Goal: Information Seeking & Learning: Learn about a topic

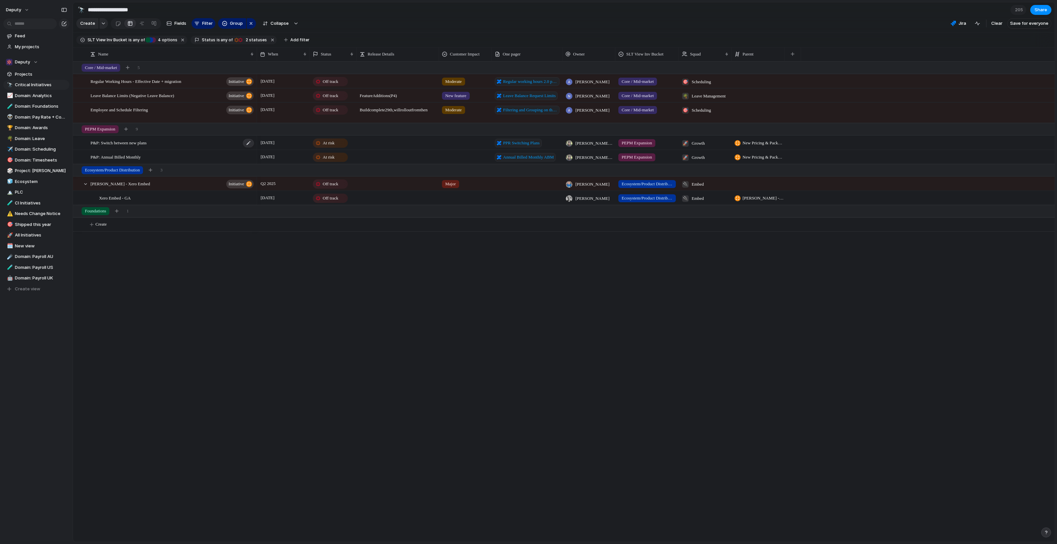
click at [197, 147] on div "P&P: Switch between new plans" at bounding box center [172, 143] width 164 height 14
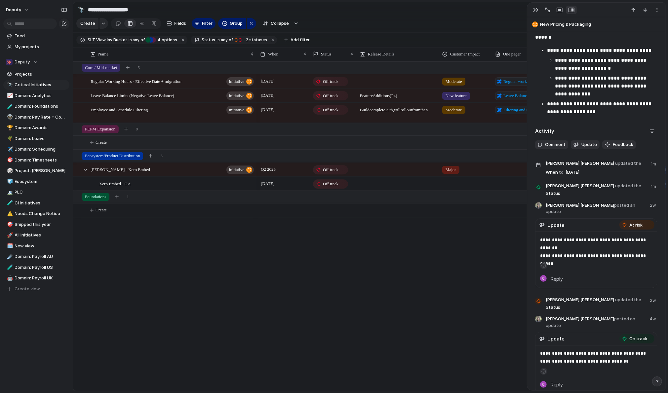
click at [198, 234] on div "Regular Working Hours - Effective Date + migration initiative Leave Balance Lim…" at bounding box center [369, 225] width 592 height 329
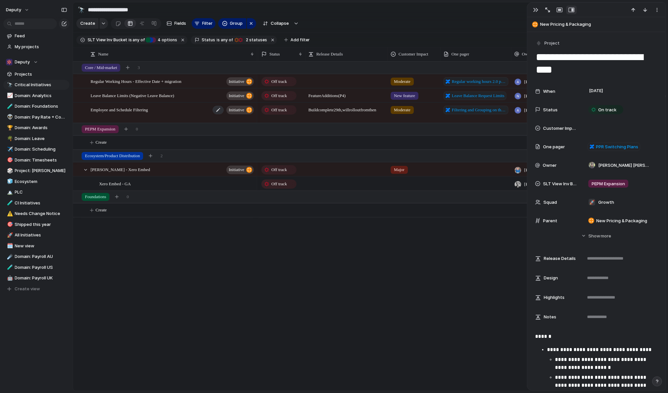
scroll to position [0, 109]
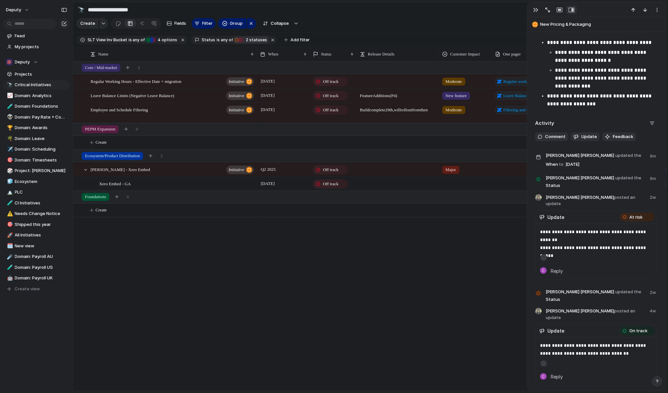
click at [244, 38] on span "2" at bounding box center [246, 39] width 5 height 5
drag, startPoint x: 37, startPoint y: 8, endPoint x: 22, endPoint y: 12, distance: 15.7
click at [34, 8] on div "Idea Planned On track Releasing At risk Off track Paused Canceled Done" at bounding box center [334, 196] width 668 height 393
click at [22, 12] on button "deputy" at bounding box center [18, 10] width 30 height 11
click at [77, 56] on li "Light" at bounding box center [82, 56] width 43 height 11
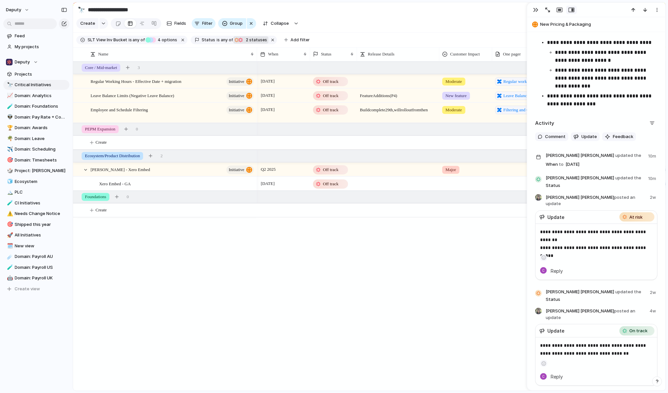
click at [379, 221] on div "[DATE] Off track Moderate Regular working hours 2.0 pre-migration improvements …" at bounding box center [461, 225] width 408 height 329
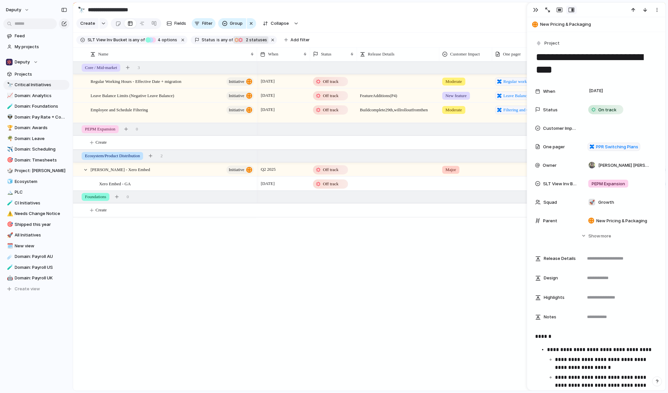
click at [244, 39] on span "2" at bounding box center [246, 39] width 5 height 5
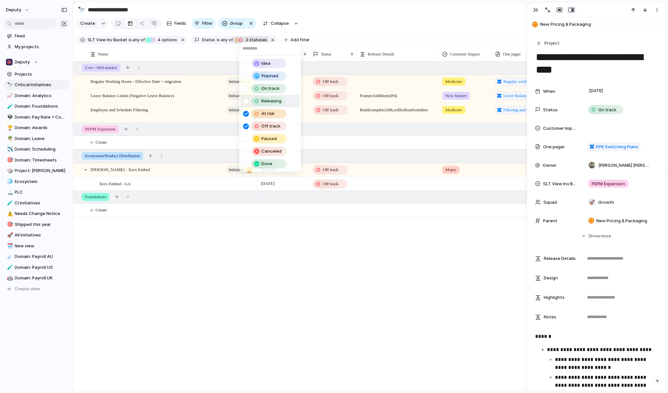
click at [245, 97] on div "Releasing" at bounding box center [266, 100] width 46 height 9
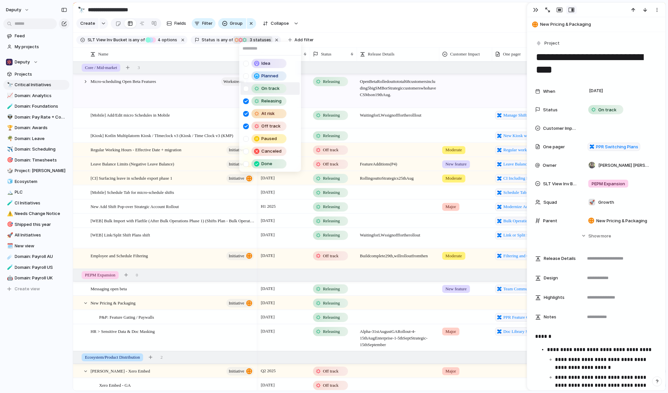
click at [245, 89] on div at bounding box center [246, 89] width 6 height 6
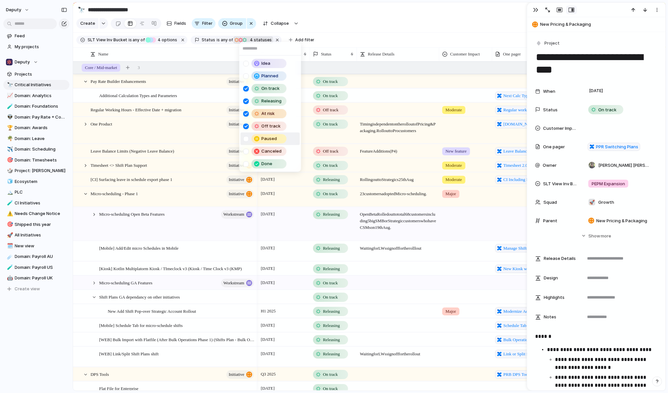
click at [246, 139] on div at bounding box center [246, 139] width 6 height 6
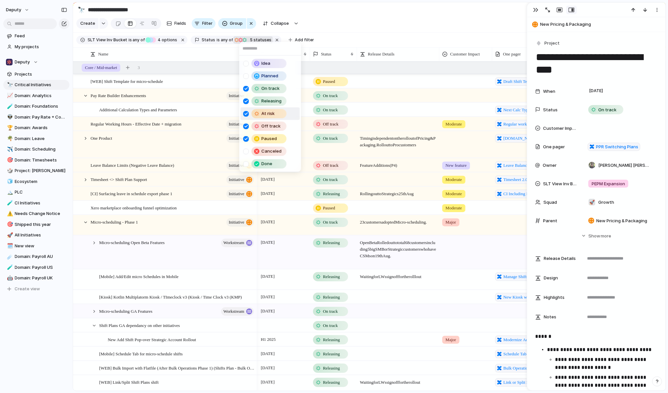
drag, startPoint x: 246, startPoint y: 139, endPoint x: 331, endPoint y: 38, distance: 131.5
click at [327, 41] on div "Idea Planned On track Releasing At risk Off track Paused Canceled Done" at bounding box center [334, 196] width 668 height 393
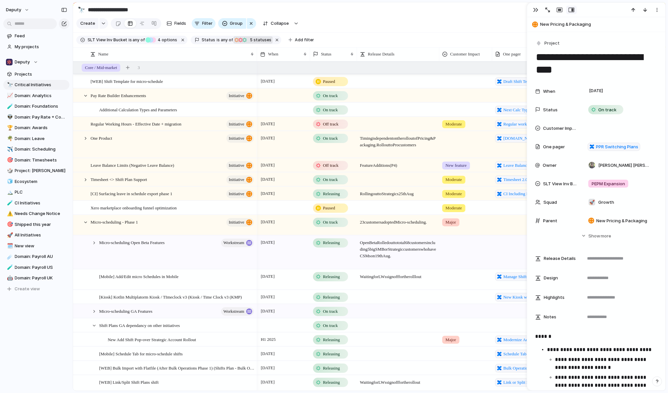
click at [339, 35] on div "Idea Planned On track Releasing At risk Off track Paused Canceled Done" at bounding box center [334, 196] width 668 height 393
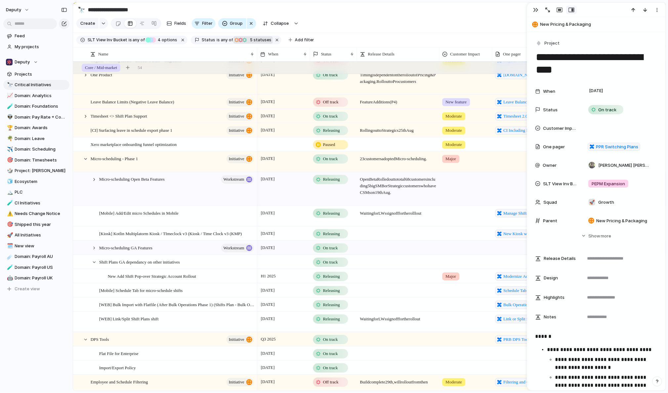
scroll to position [72, 0]
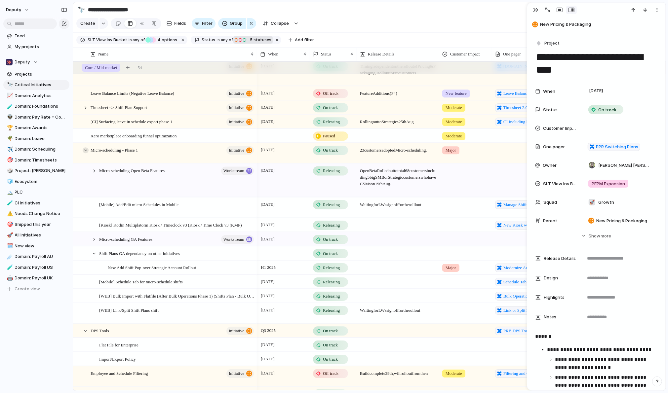
click at [87, 151] on div at bounding box center [86, 150] width 6 height 6
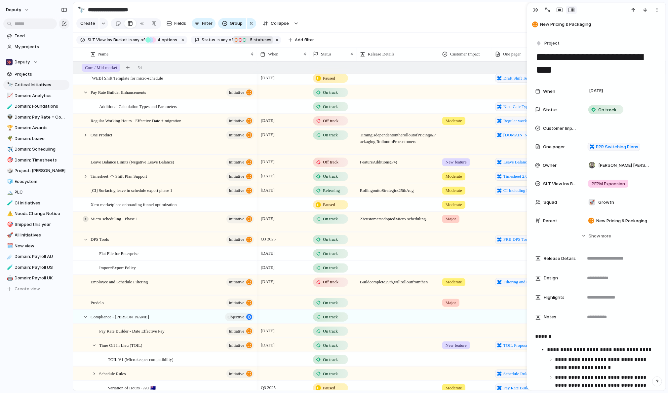
scroll to position [0, 0]
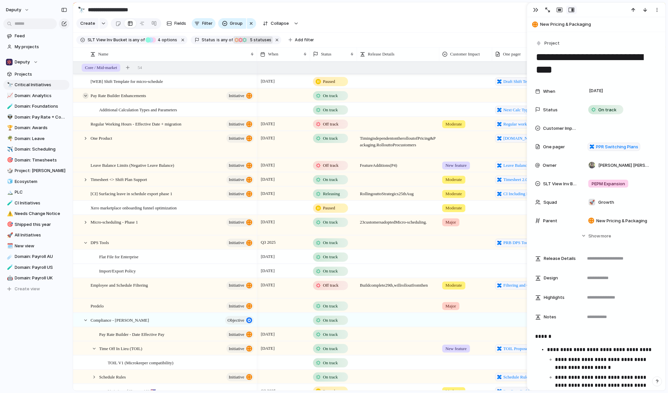
click at [83, 95] on div at bounding box center [86, 96] width 6 height 6
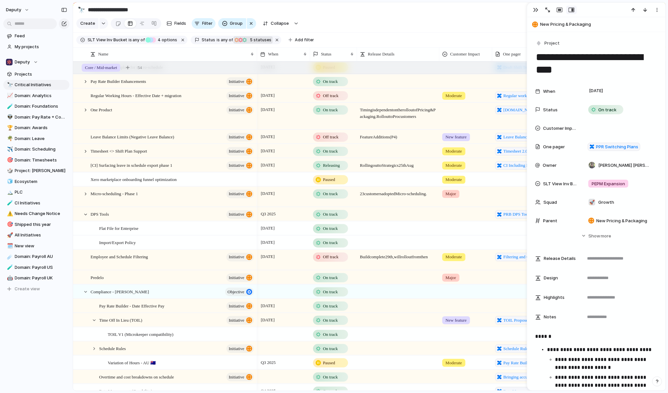
click at [288, 138] on div "[DATE]" at bounding box center [283, 135] width 52 height 11
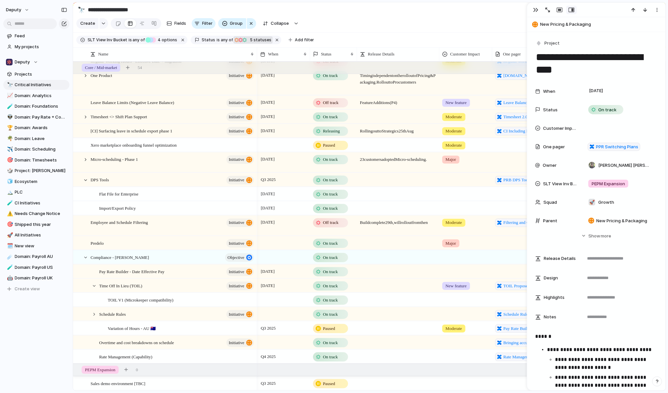
scroll to position [52, 0]
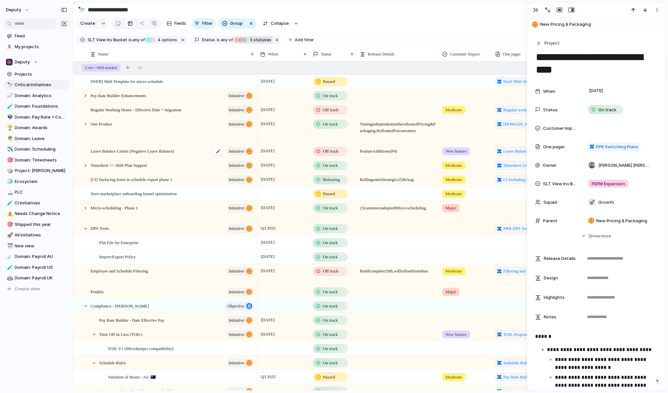
click at [197, 149] on div "Leave Balance Limits (Negative Leave Balance) initiative" at bounding box center [172, 151] width 164 height 14
type textarea "**********"
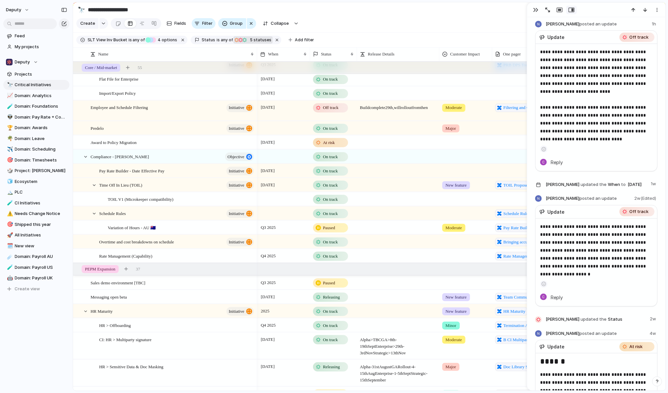
scroll to position [183, 0]
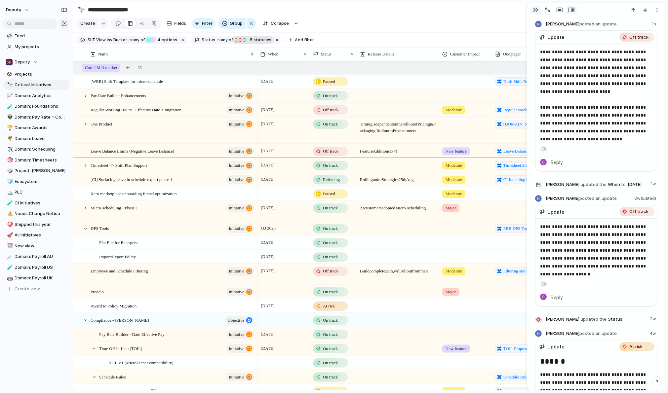
click at [532, 11] on button "button" at bounding box center [535, 10] width 11 height 9
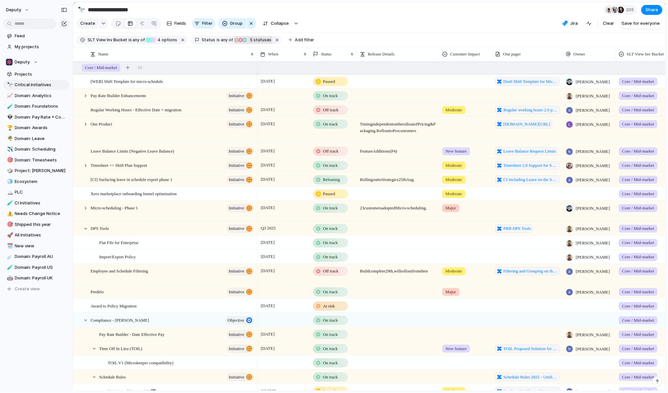
click at [382, 99] on div at bounding box center [398, 96] width 82 height 14
click at [205, 107] on div "Regular Working Hours - Effective Date + migration initiative" at bounding box center [172, 110] width 164 height 14
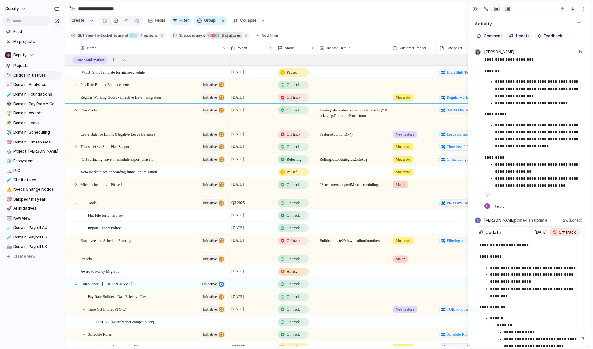
scroll to position [598, 0]
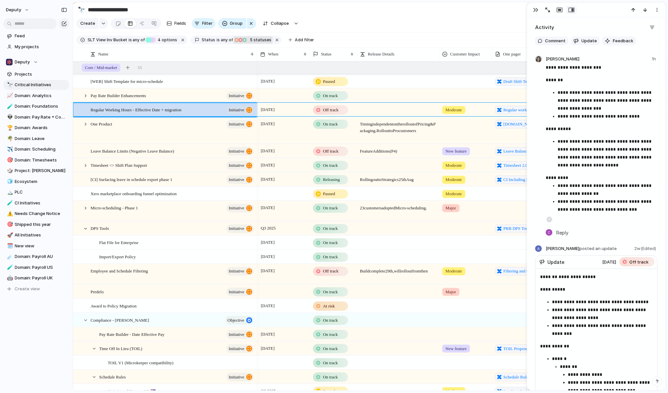
click at [372, 115] on div at bounding box center [398, 110] width 82 height 14
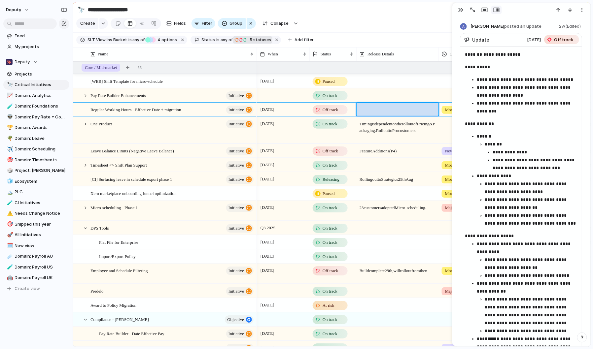
scroll to position [821, 0]
click at [506, 134] on p "******" at bounding box center [527, 136] width 101 height 8
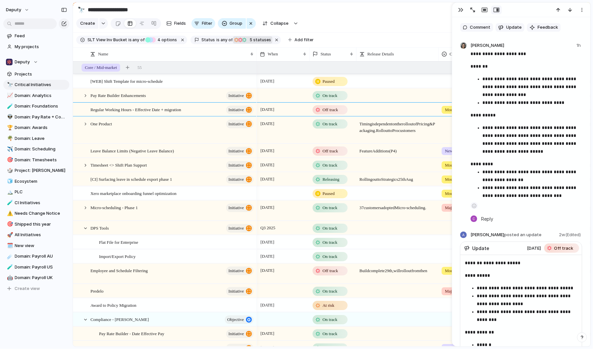
scroll to position [604, 0]
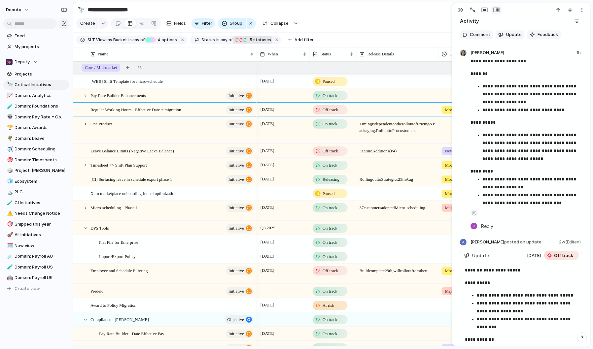
click at [520, 73] on p "*******" at bounding box center [527, 74] width 112 height 8
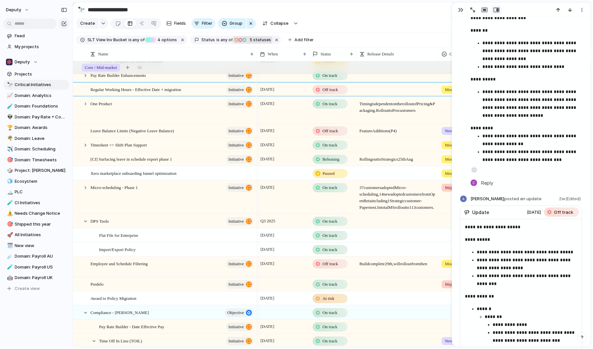
scroll to position [22, 0]
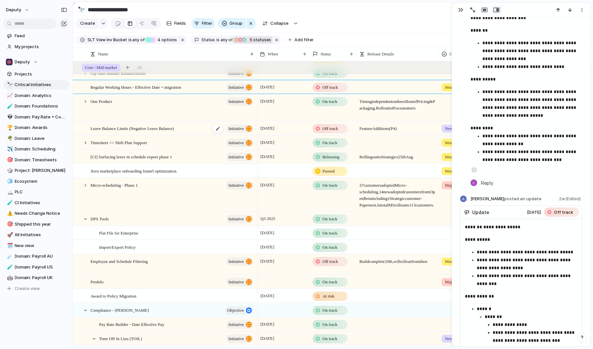
click at [204, 127] on div "Leave Balance Limits (Negative Leave Balance) initiative" at bounding box center [172, 129] width 164 height 14
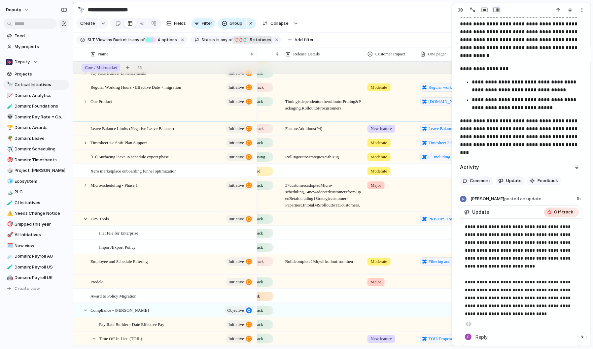
scroll to position [0, 131]
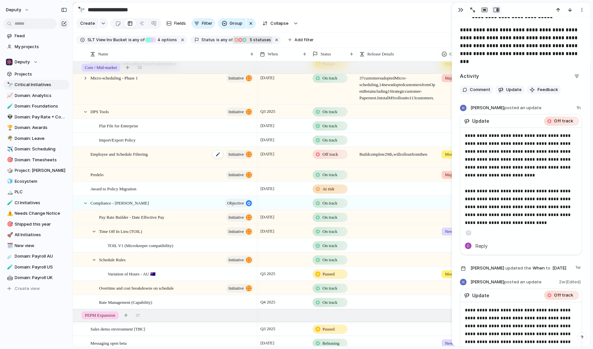
click at [192, 151] on div "Employee and Schedule Filtering initiative" at bounding box center [172, 158] width 164 height 20
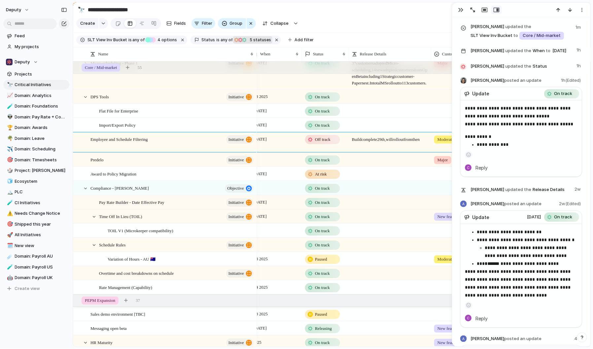
scroll to position [0, 15]
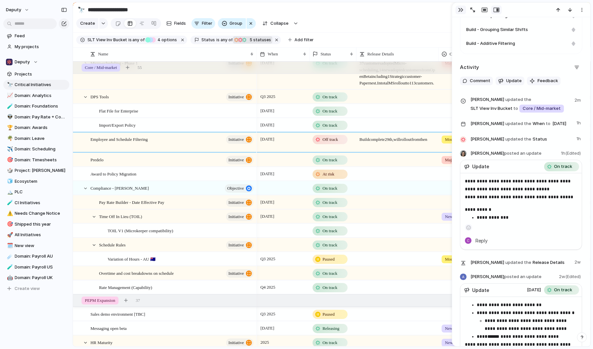
click at [460, 11] on div "button" at bounding box center [460, 9] width 5 height 5
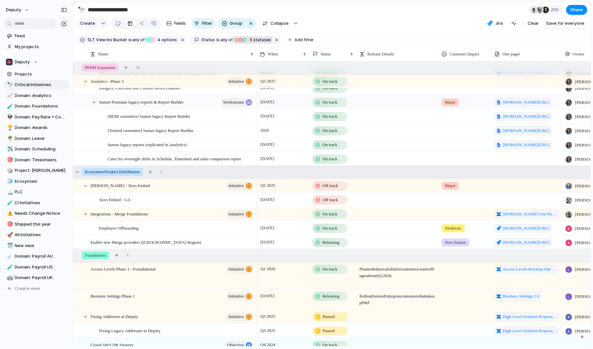
scroll to position [861, 0]
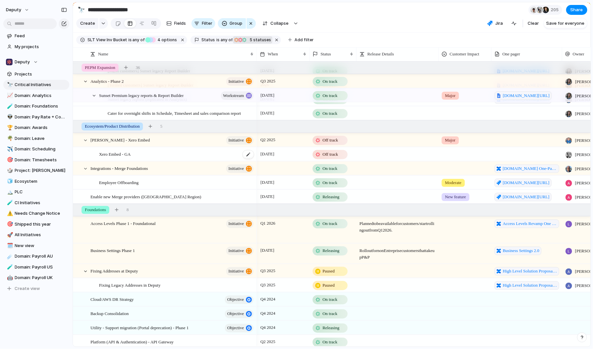
click at [168, 154] on div "Xero Embed - GA" at bounding box center [177, 155] width 156 height 14
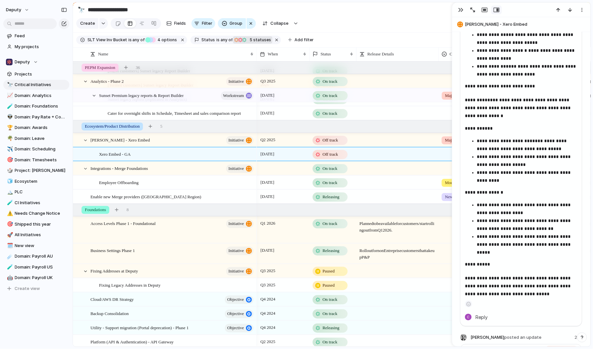
scroll to position [701, 0]
click at [460, 10] on div "button" at bounding box center [460, 9] width 5 height 5
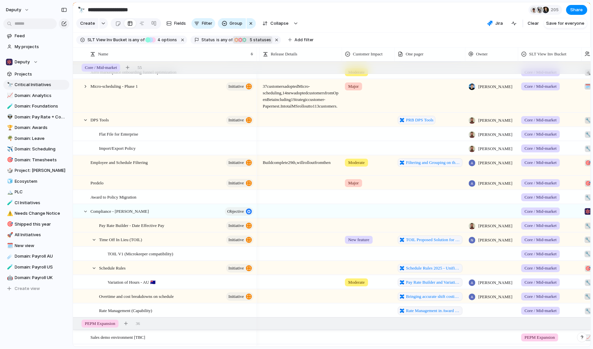
scroll to position [0, 164]
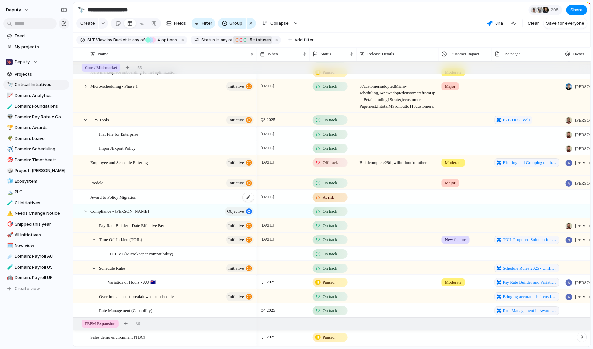
click at [178, 197] on div "Award to Policy Migration" at bounding box center [172, 198] width 164 height 14
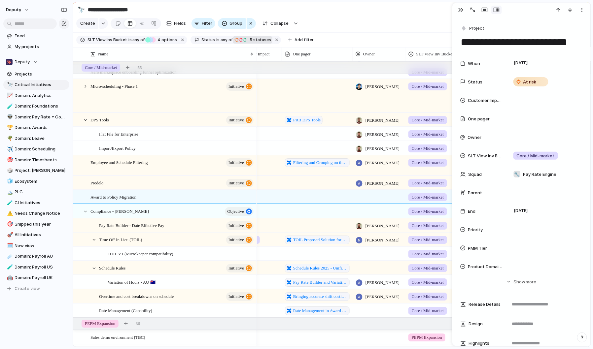
click at [372, 198] on div at bounding box center [379, 197] width 53 height 14
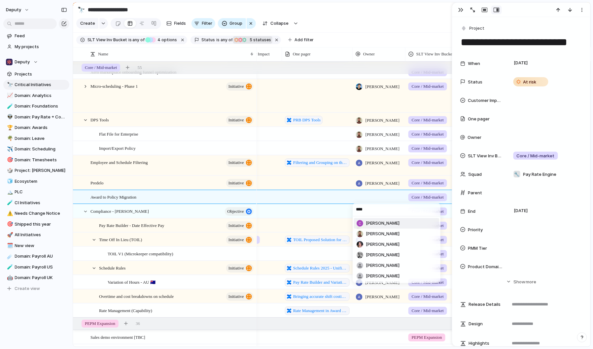
type input "*****"
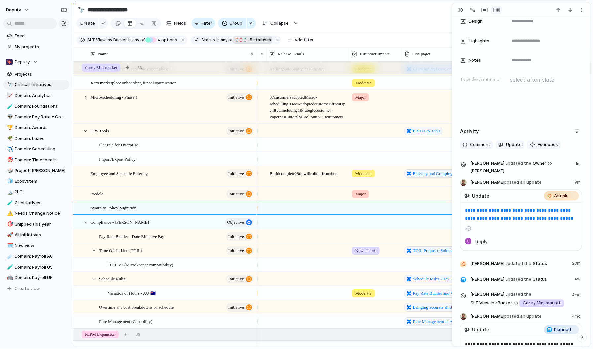
scroll to position [0, 98]
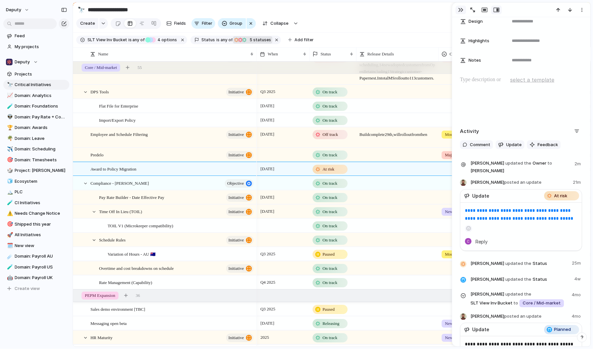
click at [462, 10] on div "button" at bounding box center [460, 9] width 5 height 5
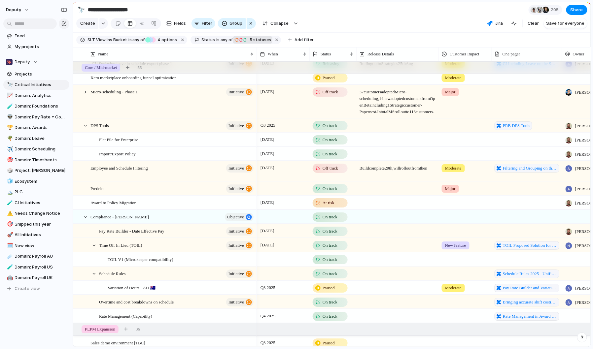
scroll to position [114, 0]
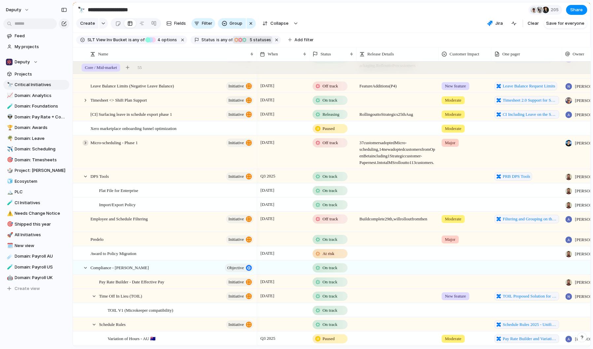
click at [83, 141] on div at bounding box center [86, 143] width 6 height 6
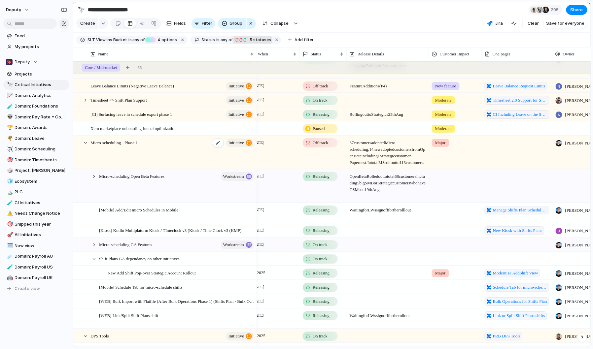
scroll to position [0, 41]
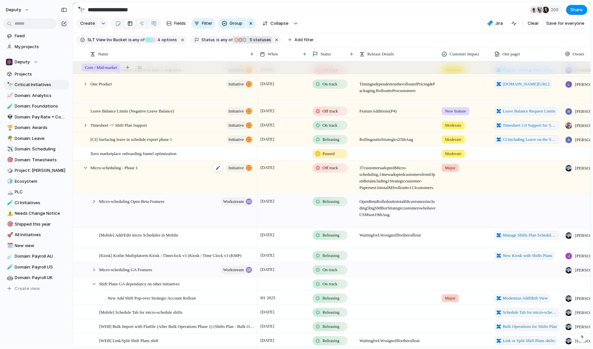
click at [201, 171] on div "Micro-scheduling - Phase 1 initiative" at bounding box center [172, 177] width 164 height 33
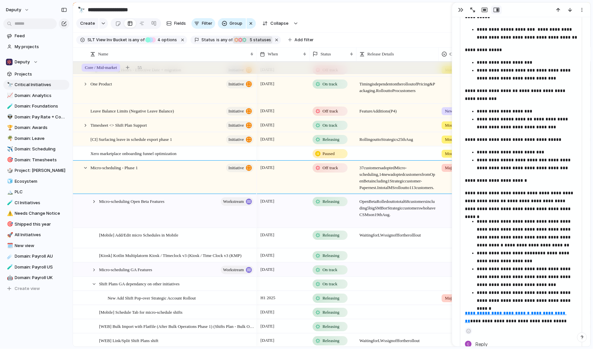
scroll to position [823, 0]
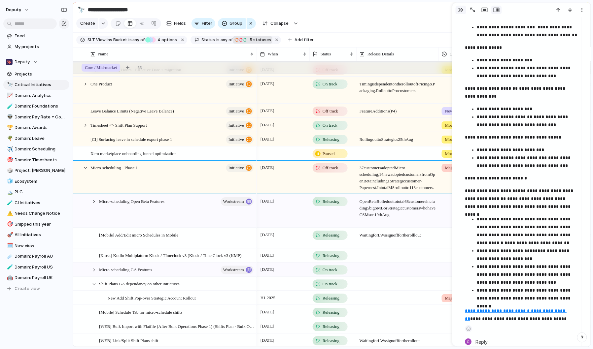
click at [459, 11] on div "button" at bounding box center [460, 9] width 5 height 5
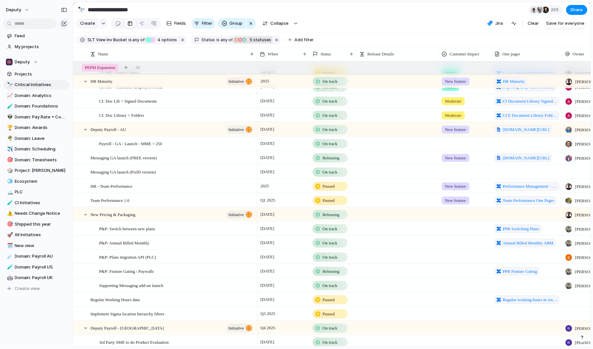
scroll to position [778, 0]
